Goal: Task Accomplishment & Management: Use online tool/utility

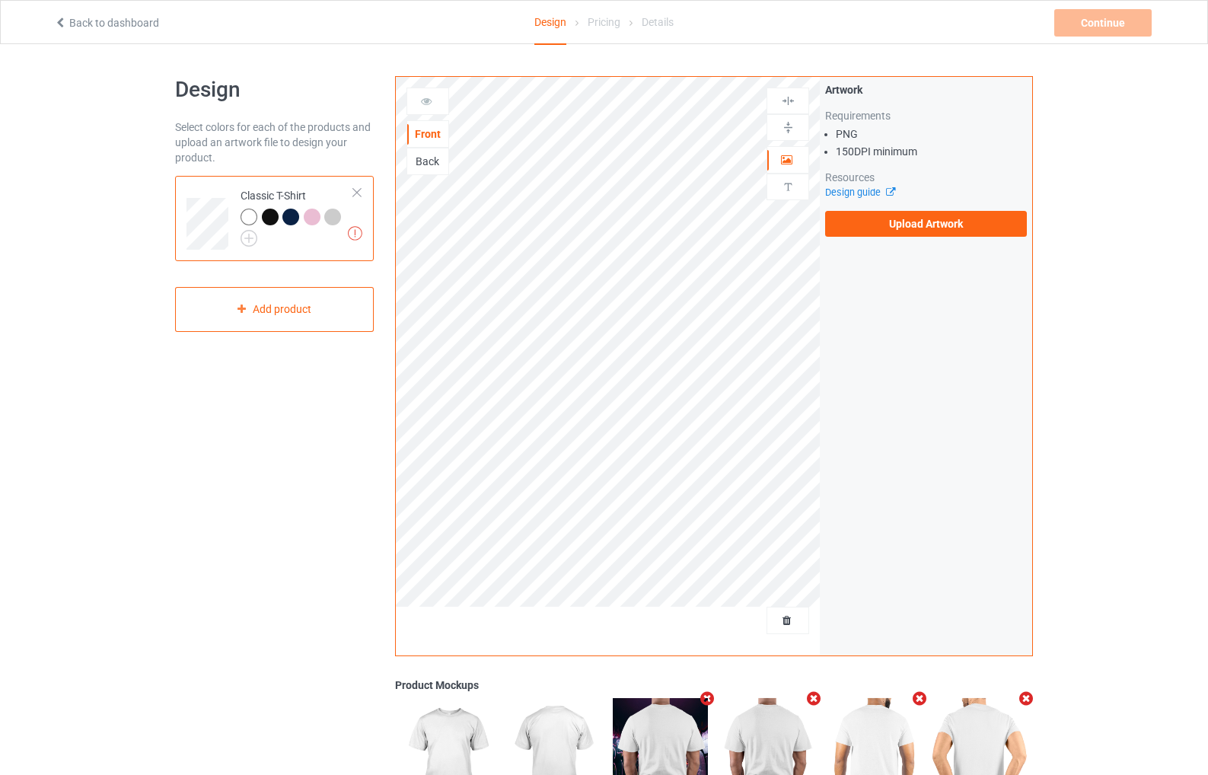
click at [276, 215] on div at bounding box center [270, 217] width 17 height 17
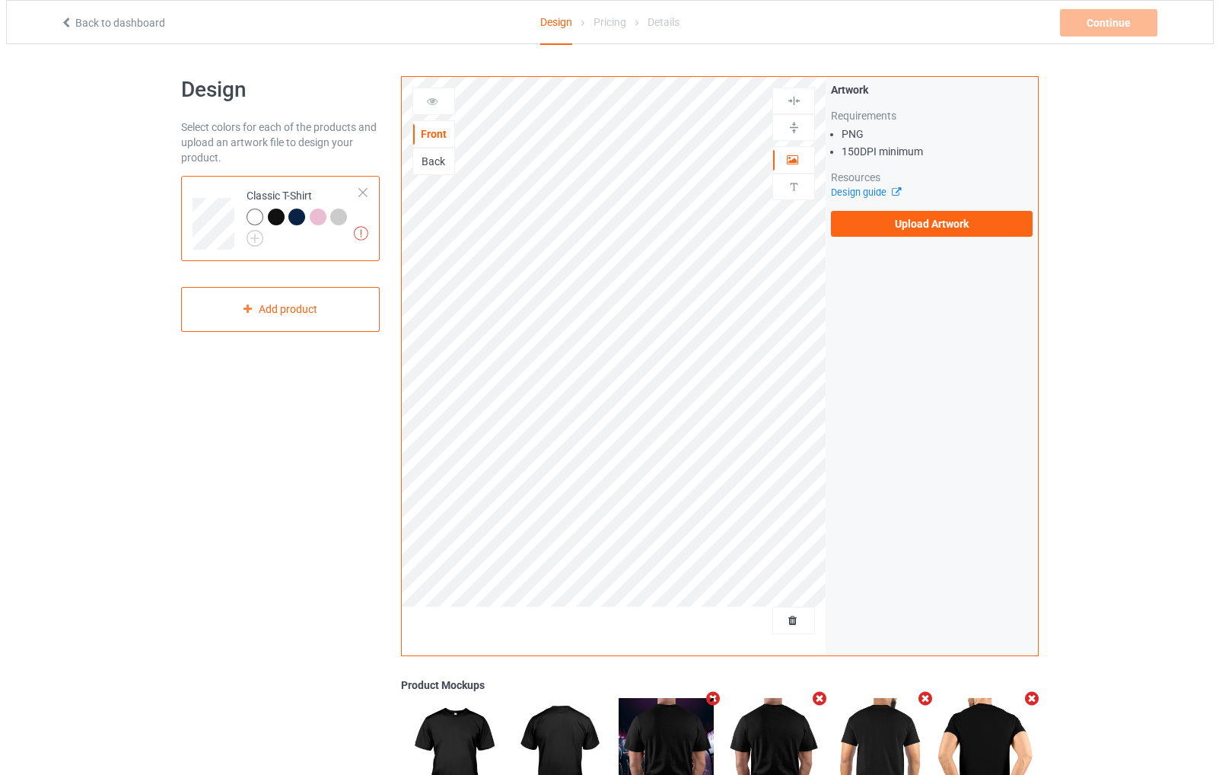
scroll to position [210, 0]
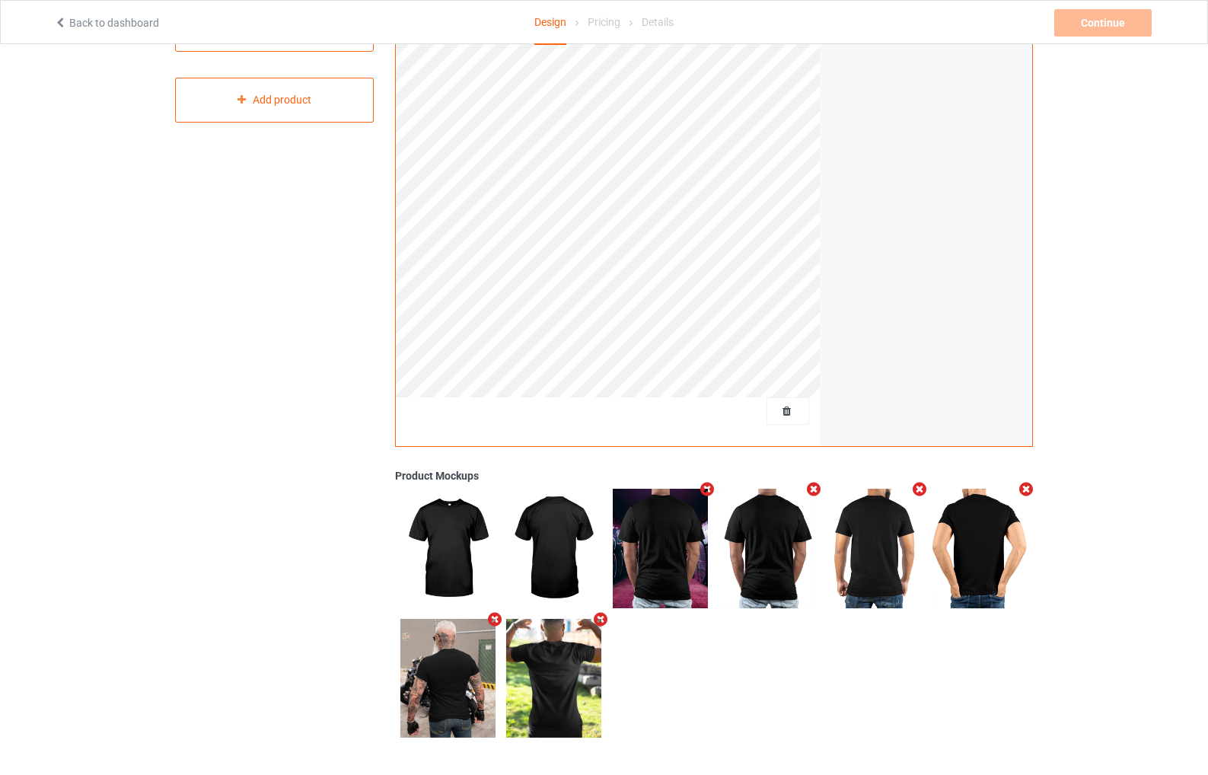
click at [493, 617] on icon "Remove mockup" at bounding box center [494, 619] width 19 height 16
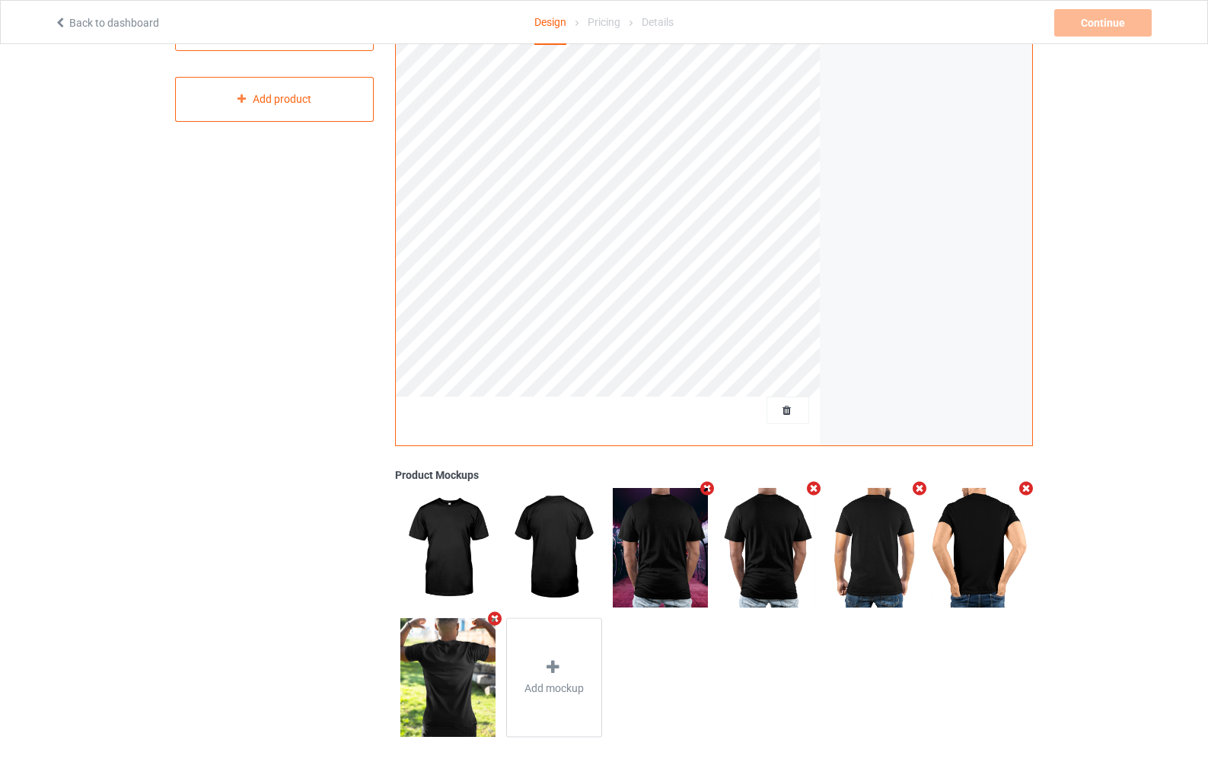
click at [1030, 487] on icon "Remove mockup" at bounding box center [1026, 488] width 19 height 16
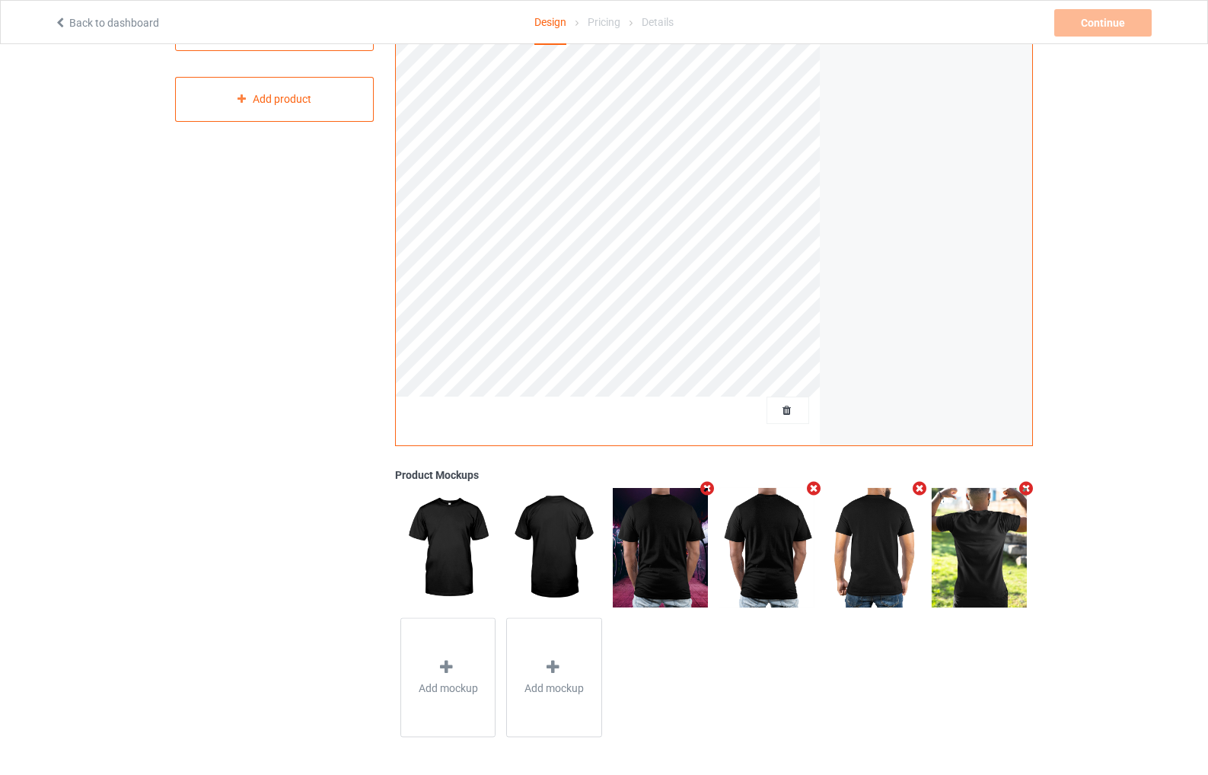
click at [817, 490] on icon "Remove mockup" at bounding box center [813, 488] width 19 height 16
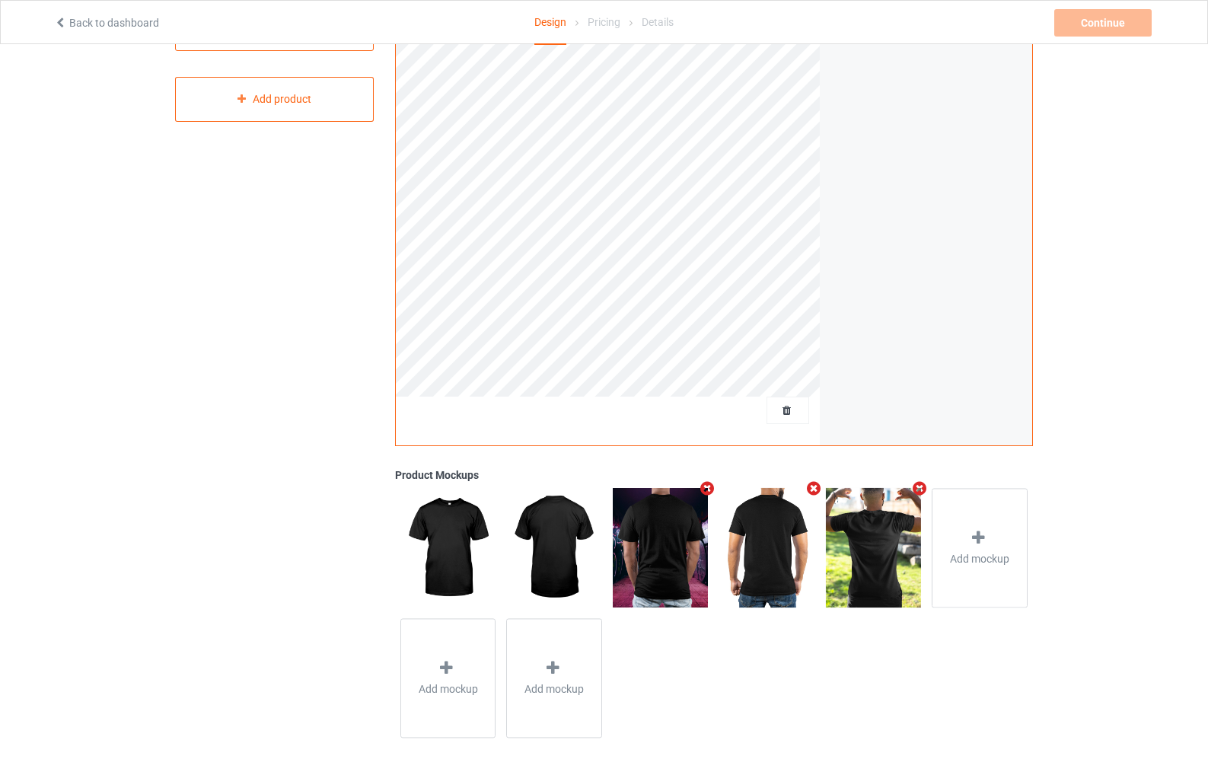
click at [817, 490] on icon "Remove mockup" at bounding box center [813, 488] width 19 height 16
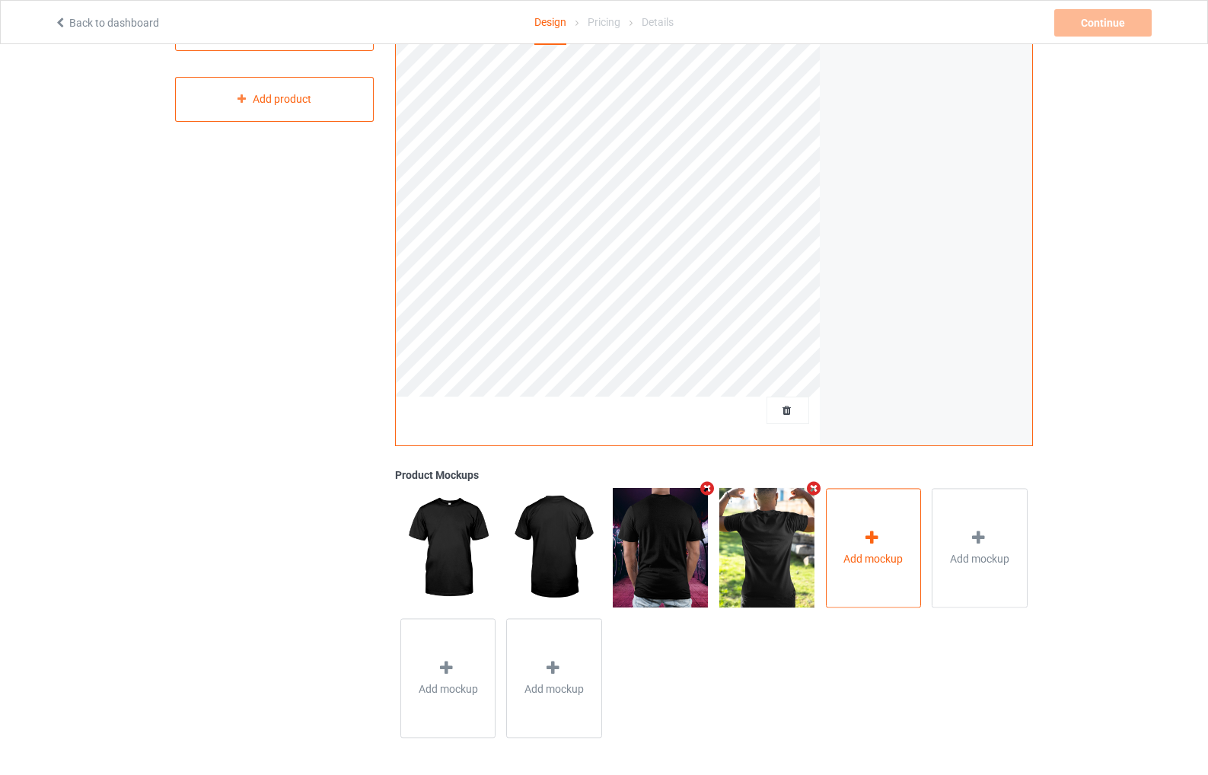
click at [874, 532] on icon at bounding box center [871, 538] width 19 height 16
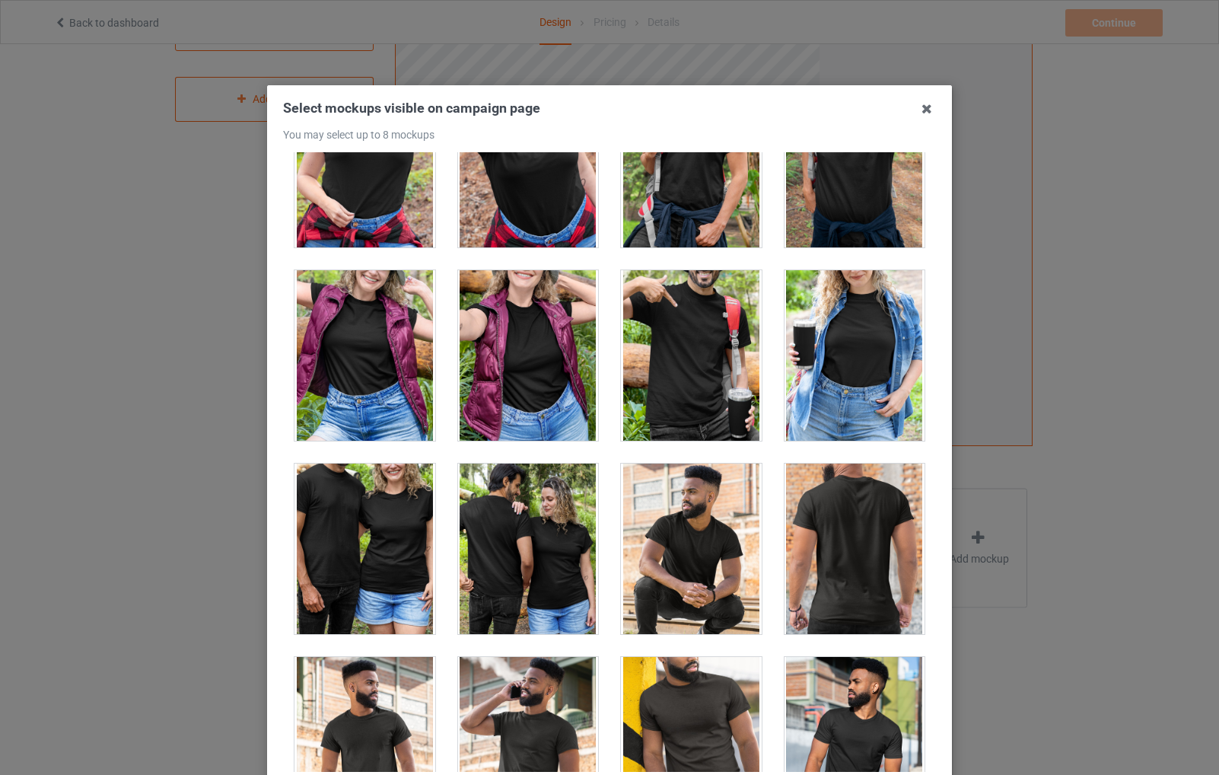
scroll to position [17507, 0]
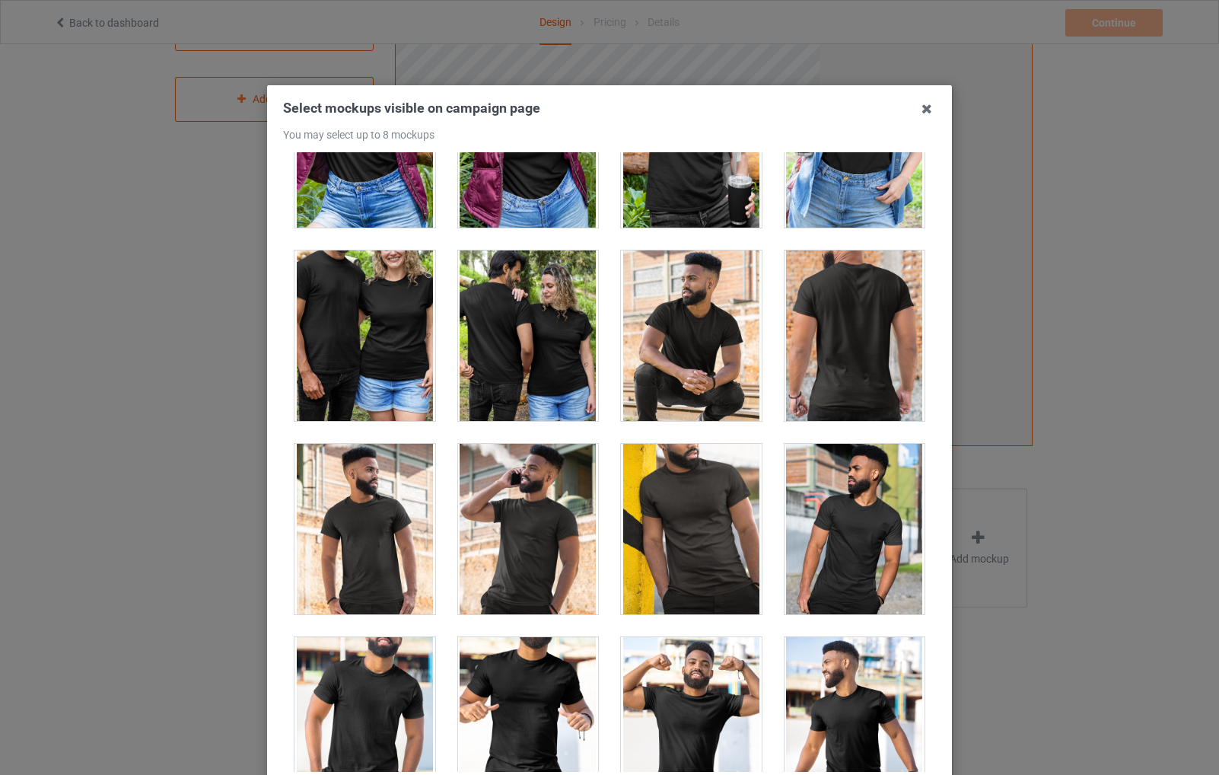
click at [861, 363] on div at bounding box center [855, 335] width 141 height 171
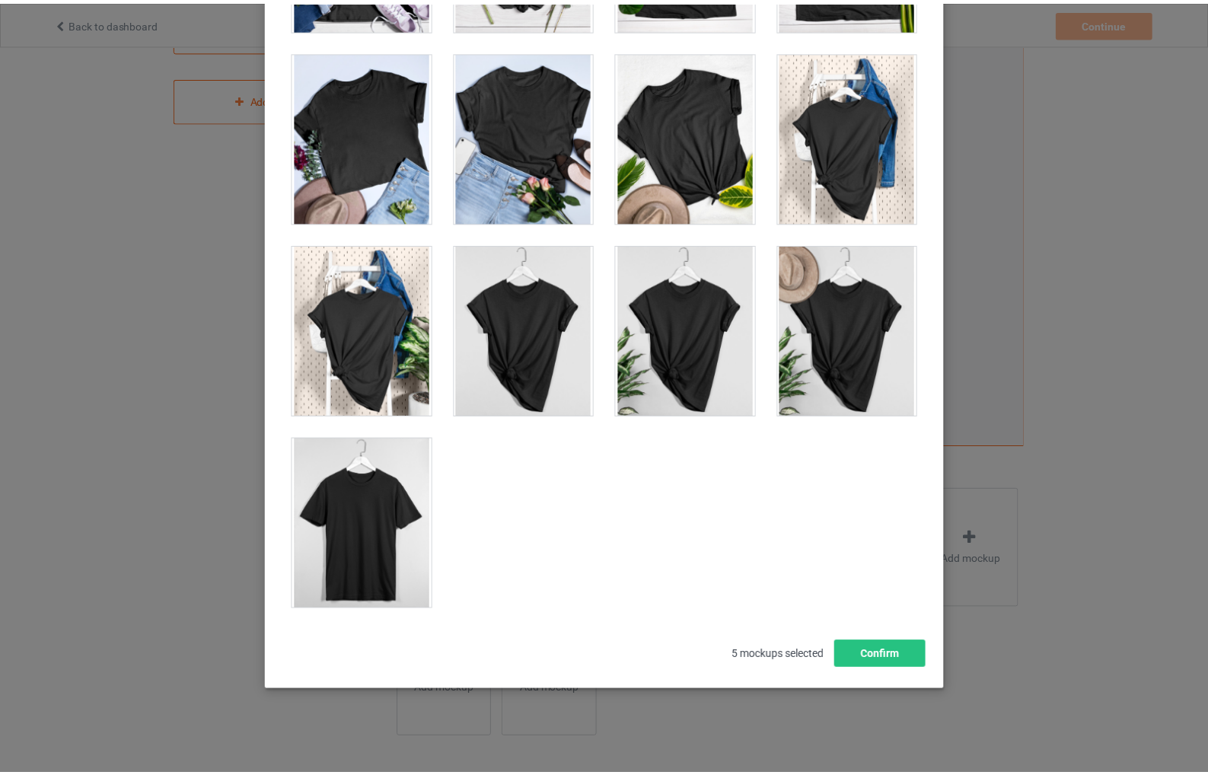
scroll to position [152, 0]
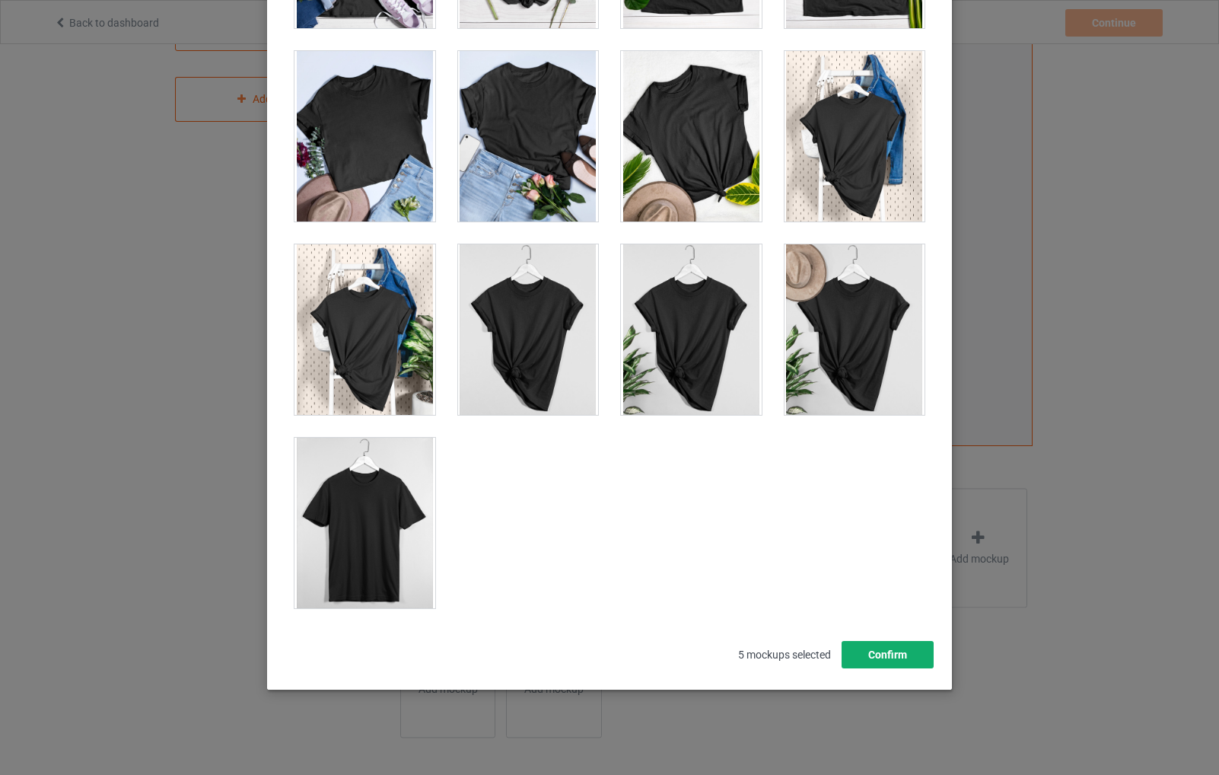
click at [894, 652] on button "Confirm" at bounding box center [888, 654] width 92 height 27
